Goal: Find contact information: Find contact information

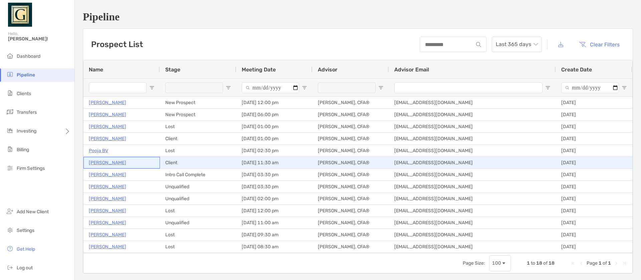
click at [114, 164] on p "[PERSON_NAME]" at bounding box center [107, 163] width 37 height 8
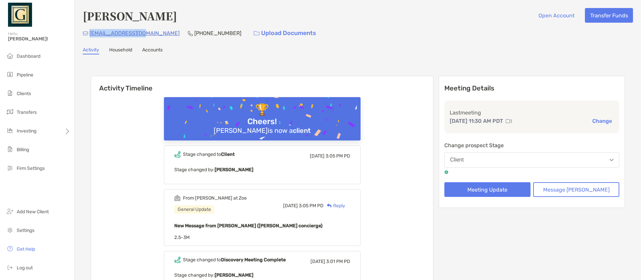
drag, startPoint x: 90, startPoint y: 34, endPoint x: 146, endPoint y: 37, distance: 55.5
click at [146, 37] on div "pranay_p@yahoo.com (408) 893-2127 Upload Documents" at bounding box center [358, 33] width 550 height 14
copy p "[EMAIL_ADDRESS][DOMAIN_NAME]"
